Goal: Information Seeking & Learning: Learn about a topic

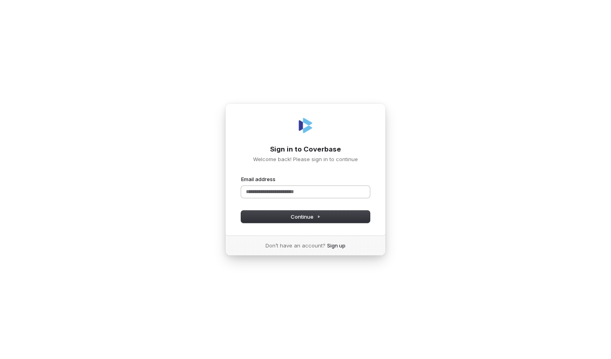
click at [257, 194] on input "Email address" at bounding box center [305, 192] width 129 height 12
click at [281, 215] on button "Continue" at bounding box center [305, 217] width 129 height 12
type input "**********"
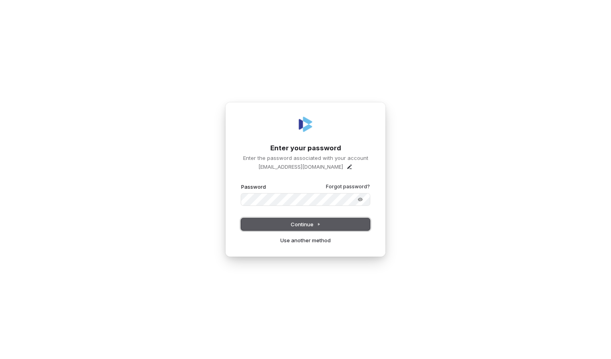
click at [296, 221] on span "Continue" at bounding box center [306, 224] width 30 height 7
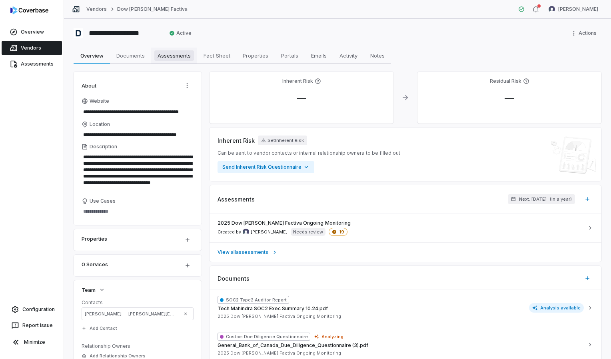
click at [180, 56] on span "Assessments" at bounding box center [174, 55] width 40 height 10
type textarea "*"
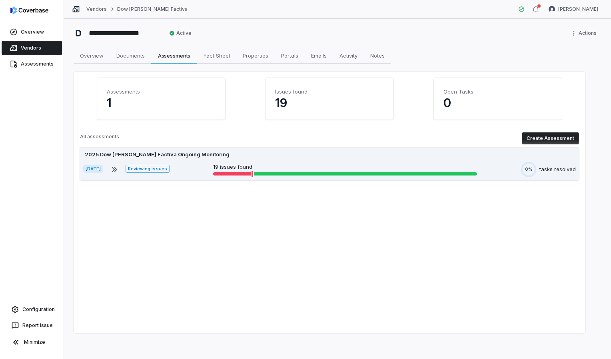
click at [234, 165] on p "19 issues found" at bounding box center [345, 167] width 264 height 8
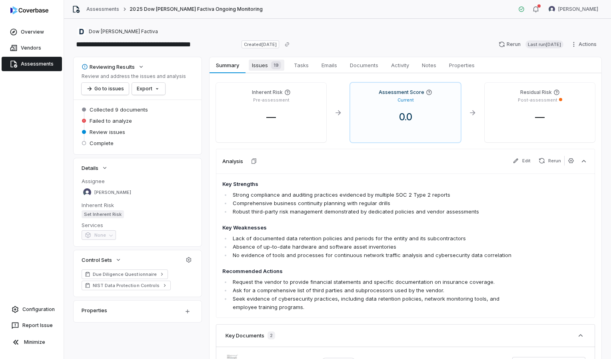
click at [264, 65] on span "Issues 19" at bounding box center [267, 65] width 36 height 11
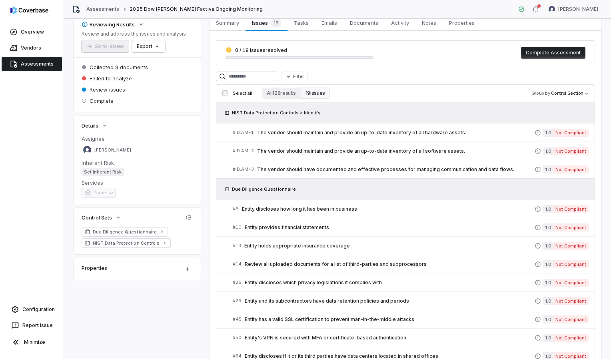
scroll to position [28, 0]
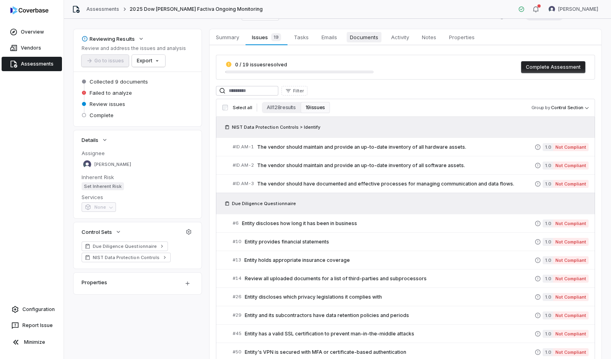
click at [350, 33] on span "Documents" at bounding box center [364, 37] width 35 height 10
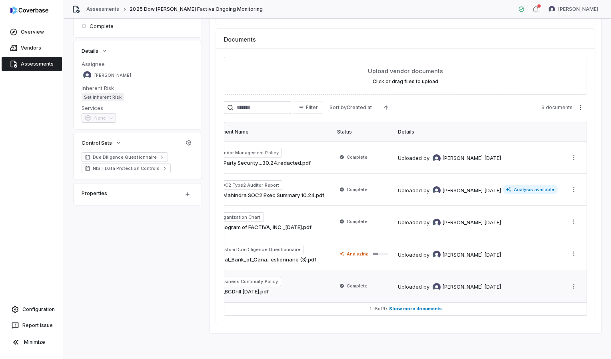
scroll to position [0, 46]
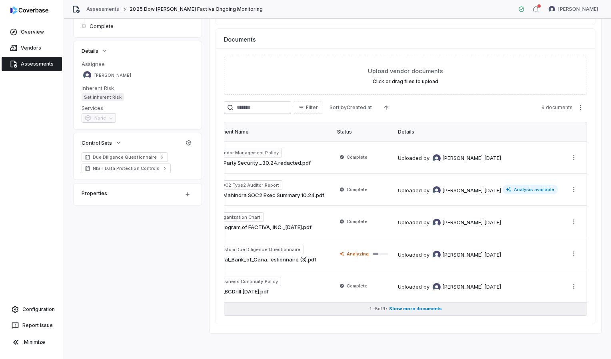
click at [410, 306] on span "Show more documents" at bounding box center [415, 309] width 53 height 6
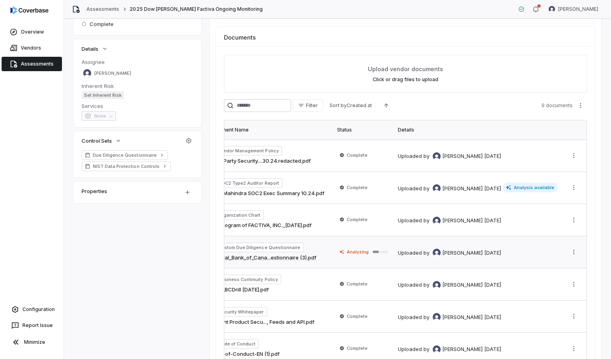
click at [350, 249] on span "Analyzing" at bounding box center [358, 252] width 22 height 6
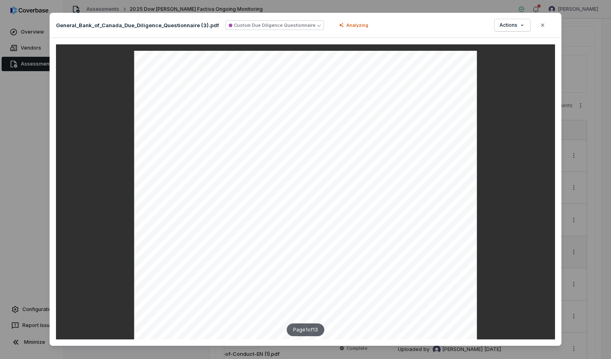
drag, startPoint x: 558, startPoint y: 131, endPoint x: 545, endPoint y: 172, distance: 42.6
click at [545, 172] on div "Page 1 of 13" at bounding box center [306, 192] width 512 height 308
click at [485, 198] on div at bounding box center [305, 191] width 499 height 295
click at [317, 326] on div "Page 1 of 13" at bounding box center [306, 330] width 38 height 13
click at [540, 27] on icon "button" at bounding box center [543, 25] width 6 height 6
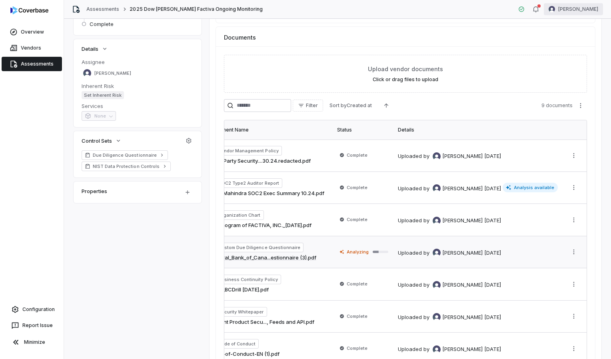
click at [574, 11] on html "**********" at bounding box center [305, 179] width 611 height 359
click at [561, 72] on div "Log out" at bounding box center [569, 73] width 61 height 13
